Goal: Book appointment/travel/reservation

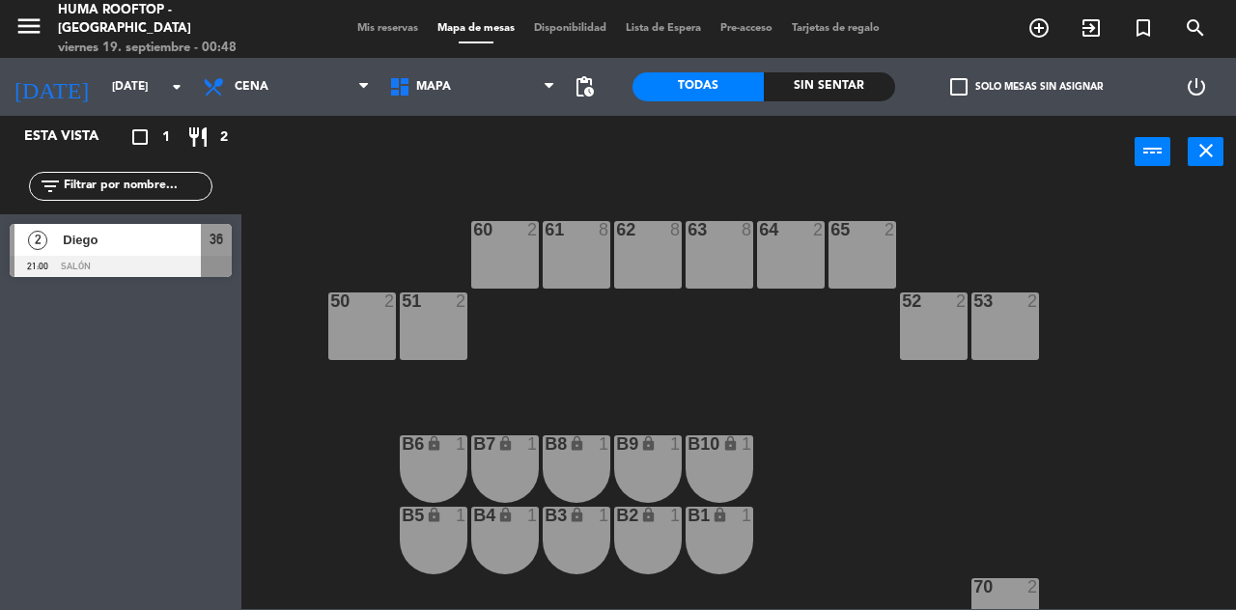
click at [187, 91] on icon "arrow_drop_down" at bounding box center [176, 86] width 23 height 23
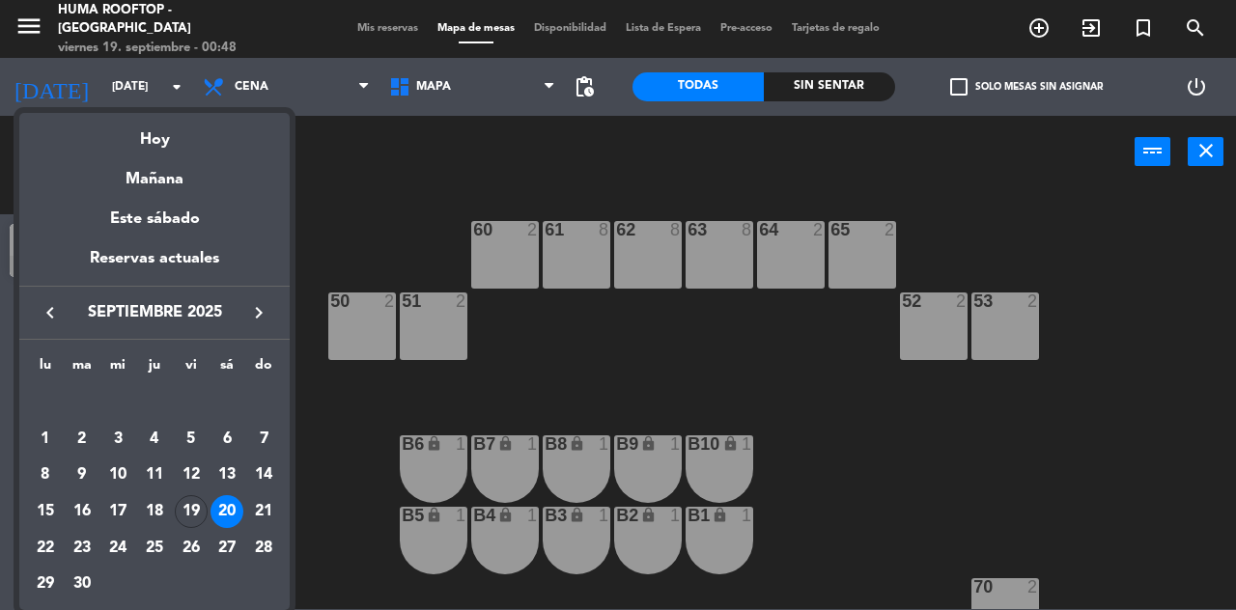
click at [174, 142] on div "Hoy" at bounding box center [154, 133] width 270 height 40
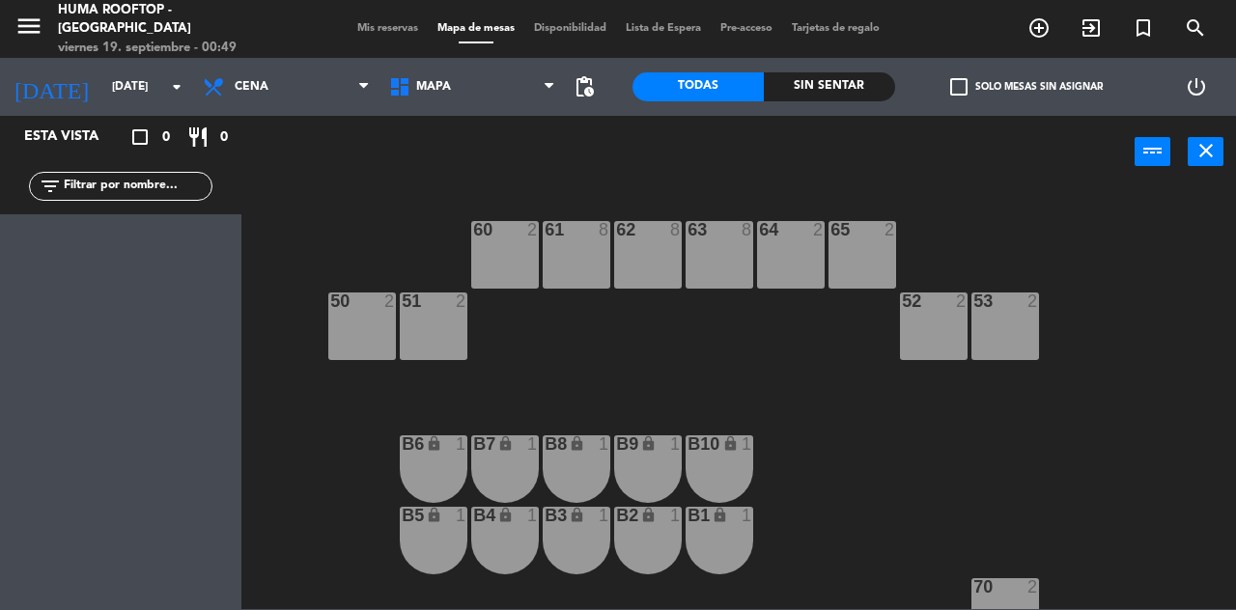
click at [176, 97] on icon "arrow_drop_down" at bounding box center [176, 86] width 23 height 23
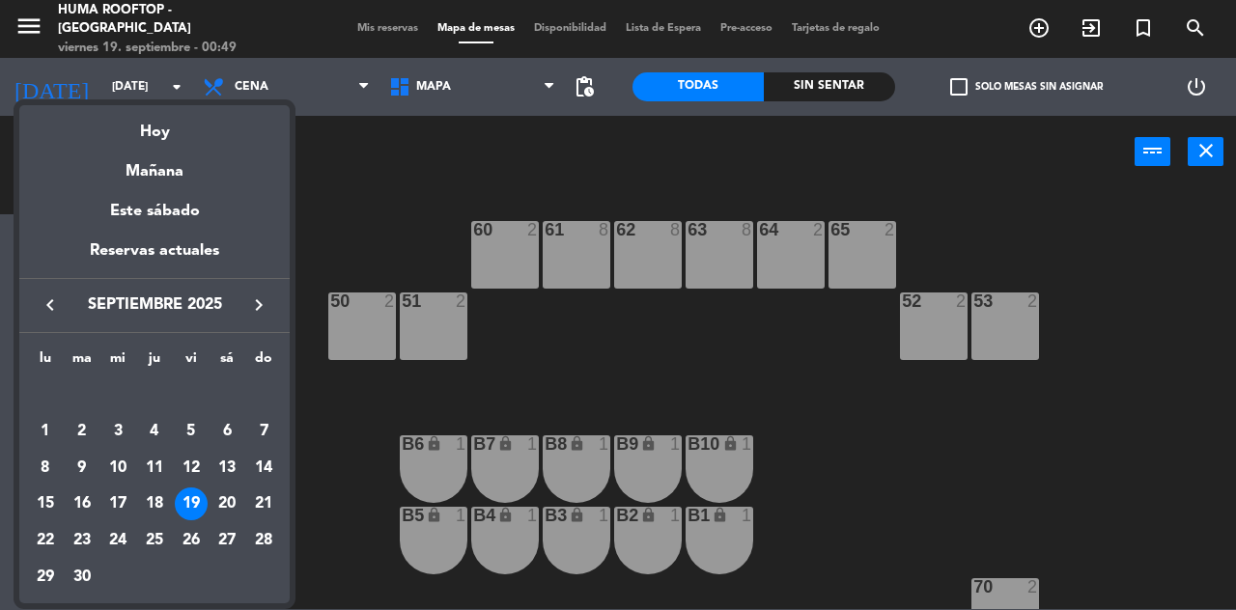
click at [255, 307] on icon "keyboard_arrow_right" at bounding box center [258, 305] width 23 height 23
click at [243, 416] on td "4" at bounding box center [228, 431] width 37 height 37
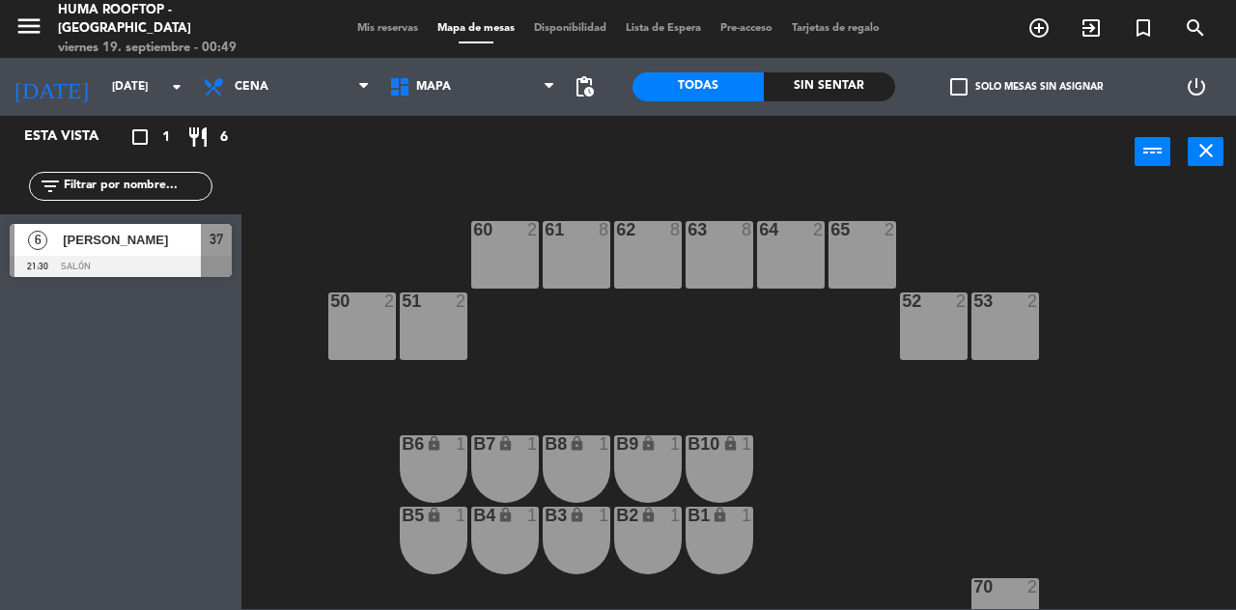
click at [174, 87] on icon "arrow_drop_down" at bounding box center [176, 86] width 23 height 23
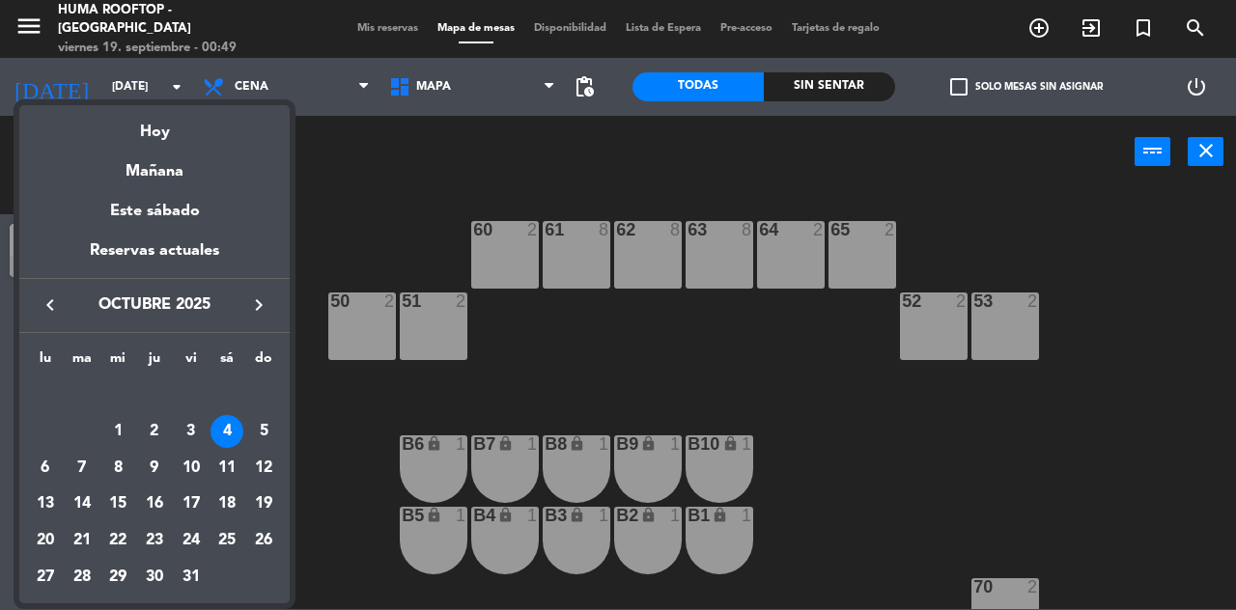
click at [192, 432] on div "3" at bounding box center [191, 431] width 33 height 33
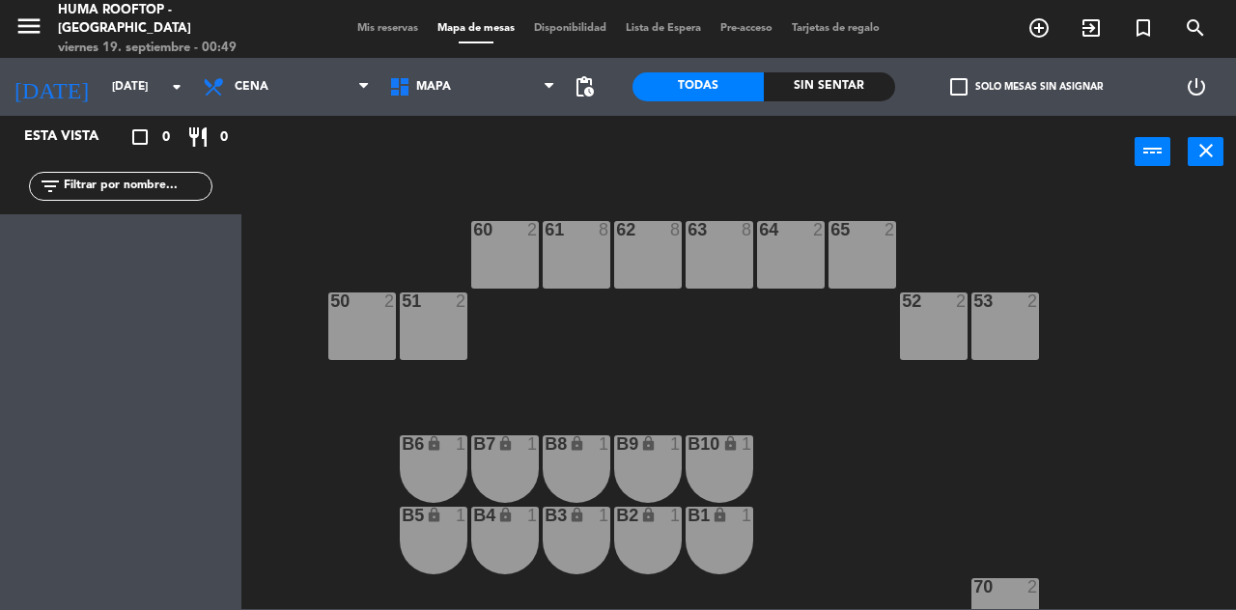
click at [178, 87] on icon "arrow_drop_down" at bounding box center [176, 86] width 23 height 23
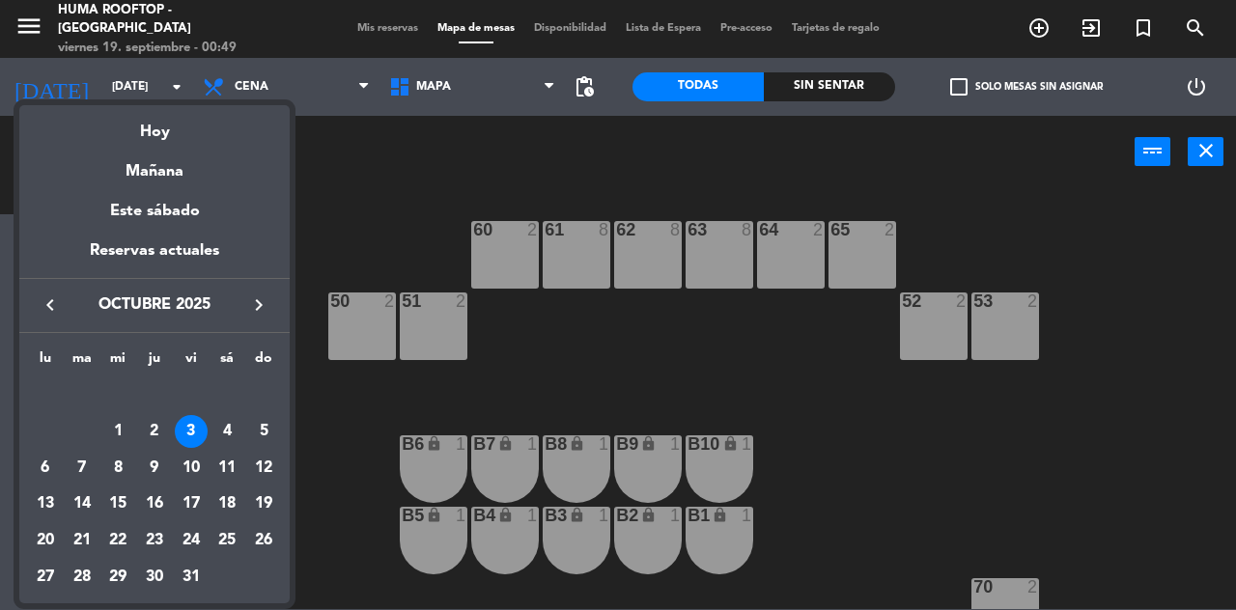
click at [155, 432] on div "2" at bounding box center [154, 431] width 33 height 33
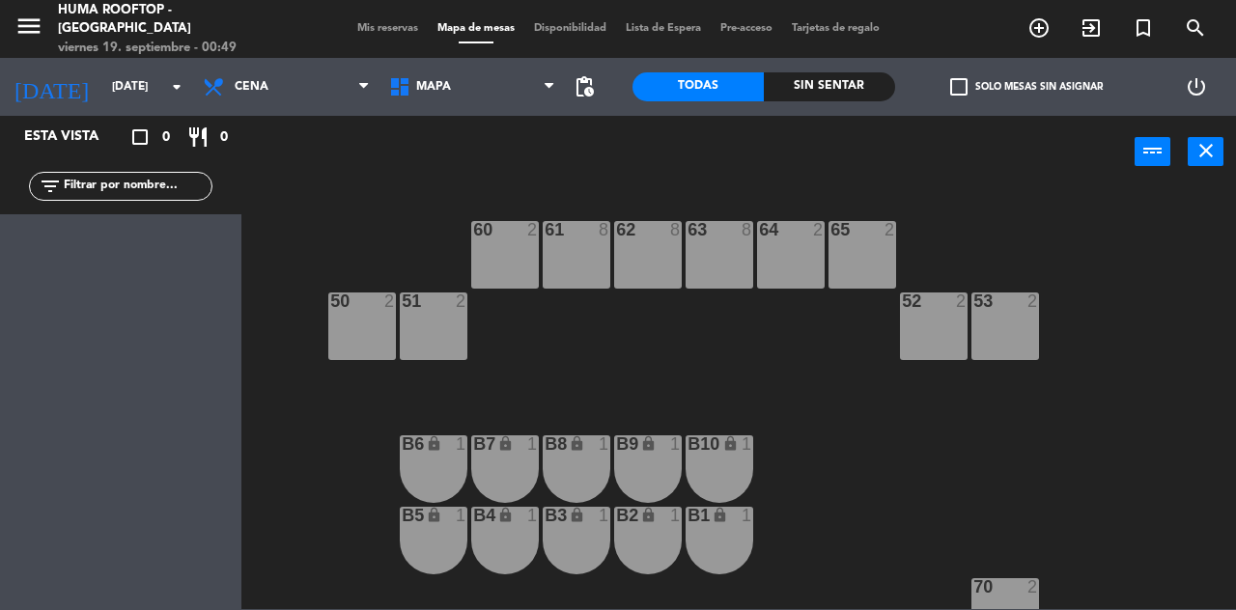
type input "[DEMOGRAPHIC_DATA][DATE]"
